Goal: Task Accomplishment & Management: Manage account settings

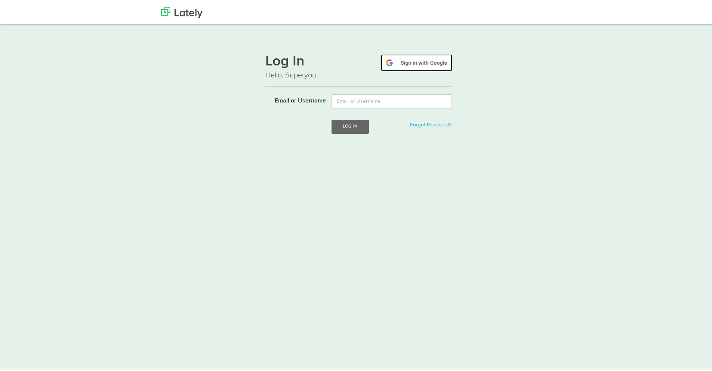
click at [422, 56] on img at bounding box center [416, 61] width 71 height 17
click at [177, 6] on img at bounding box center [181, 11] width 41 height 11
click at [402, 64] on img at bounding box center [416, 61] width 71 height 17
click at [182, 9] on img at bounding box center [181, 11] width 41 height 11
click at [418, 62] on img at bounding box center [416, 61] width 71 height 17
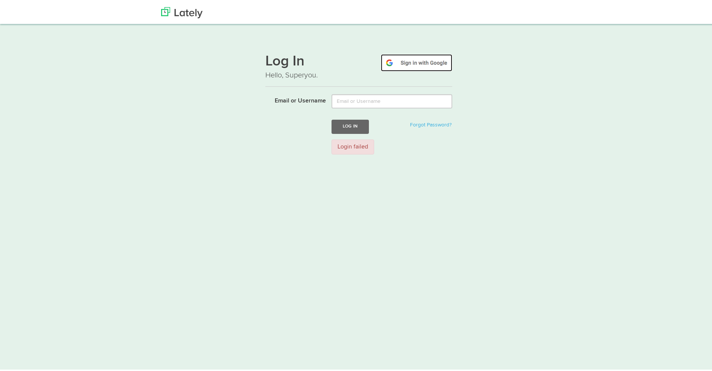
click at [405, 58] on img at bounding box center [416, 61] width 71 height 17
